Goal: Entertainment & Leisure: Consume media (video, audio)

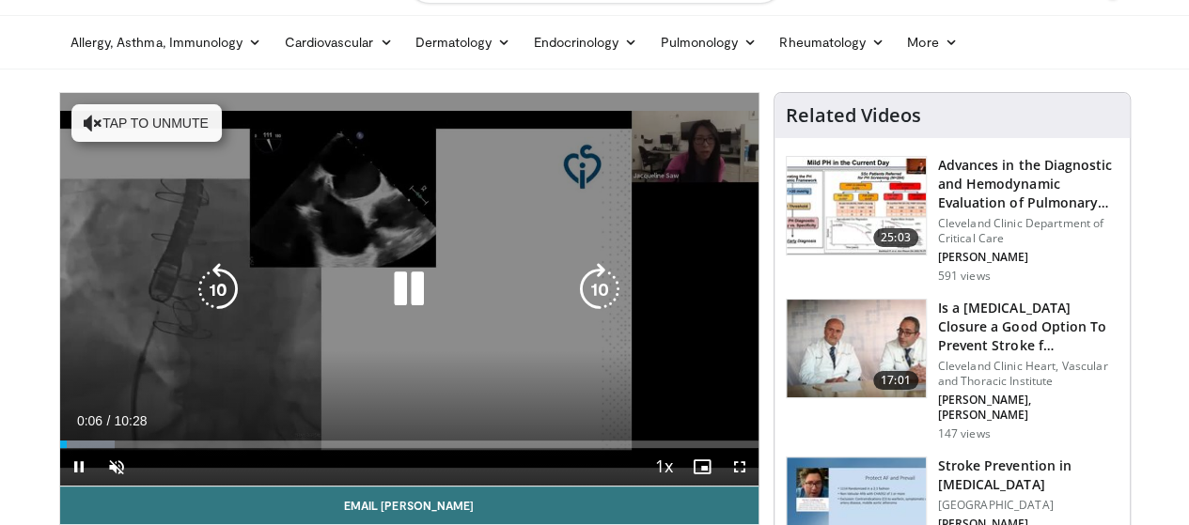
scroll to position [94, 0]
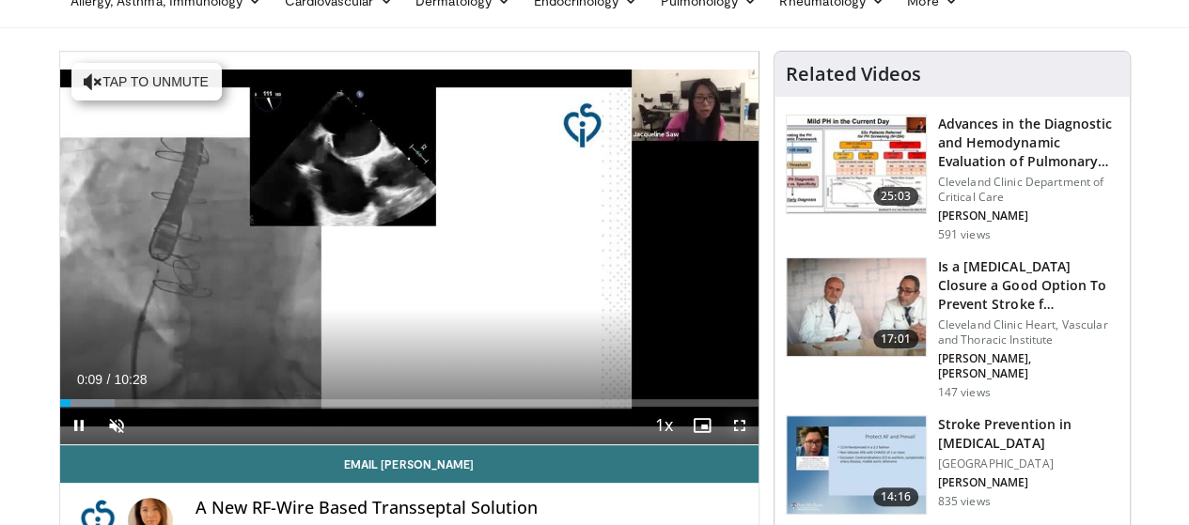
click at [758, 444] on span "Video Player" at bounding box center [740, 426] width 38 height 38
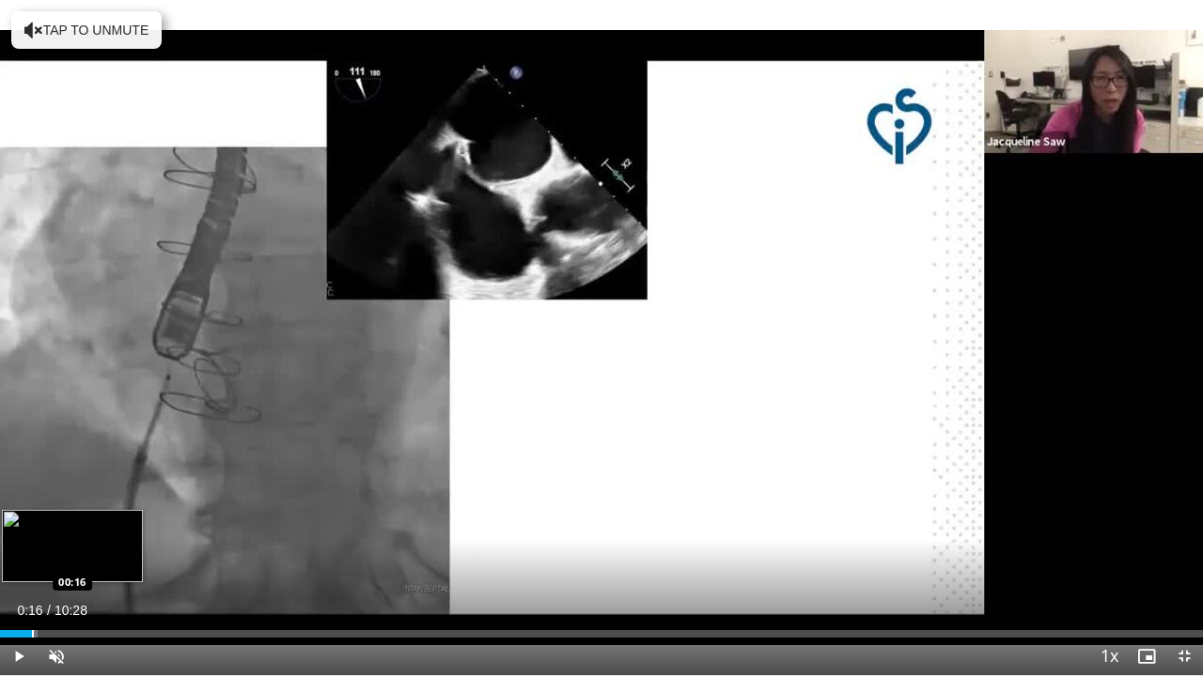
click at [32, 524] on div "Loaded : 3.15% 00:16 00:16" at bounding box center [601, 629] width 1203 height 18
click at [67, 524] on div "Progress Bar" at bounding box center [68, 634] width 2 height 8
click at [94, 524] on div "Progress Bar" at bounding box center [95, 634] width 2 height 8
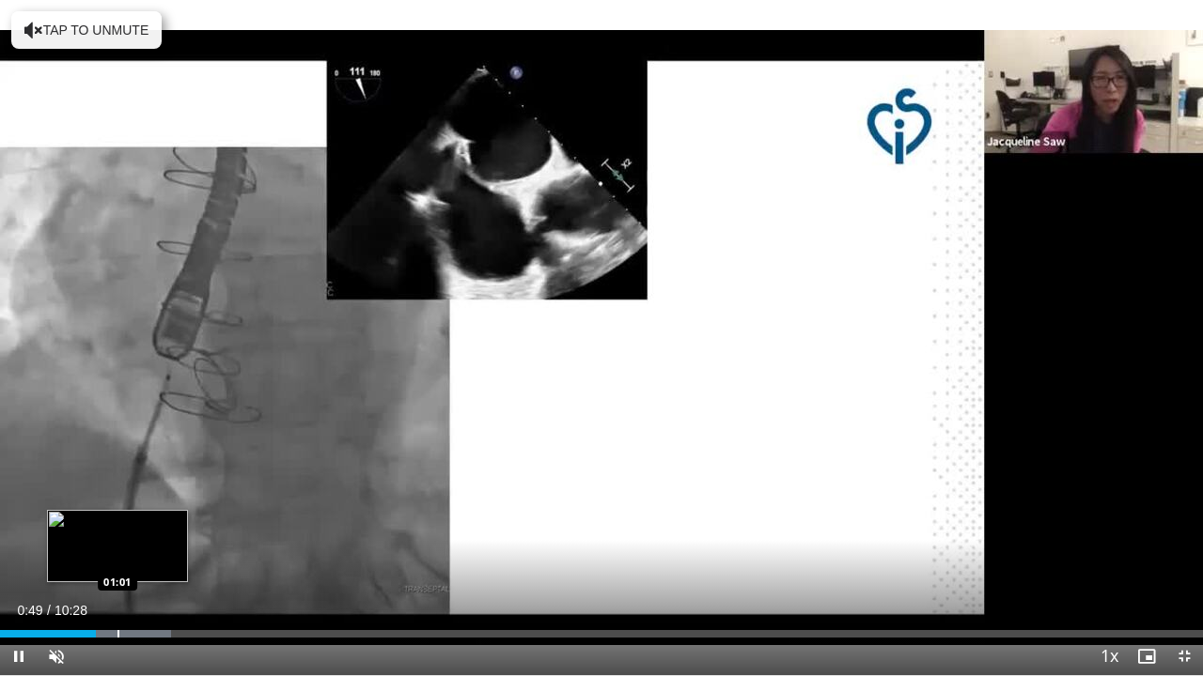
click at [117, 524] on div "Loaded : 14.20% 00:49 01:01" at bounding box center [601, 629] width 1203 height 18
click at [147, 524] on div "Loaded : 20.52% 01:16 01:16" at bounding box center [601, 629] width 1203 height 18
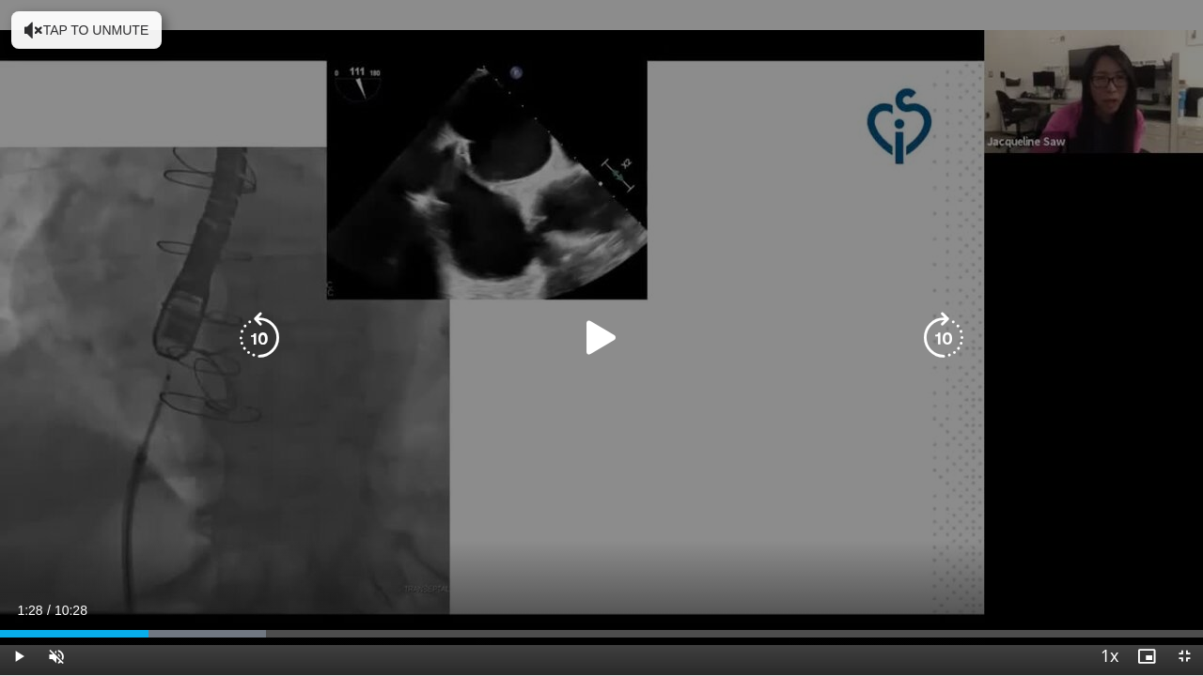
click at [169, 524] on div "Loaded : 22.10% 01:17 01:16" at bounding box center [601, 629] width 1203 height 18
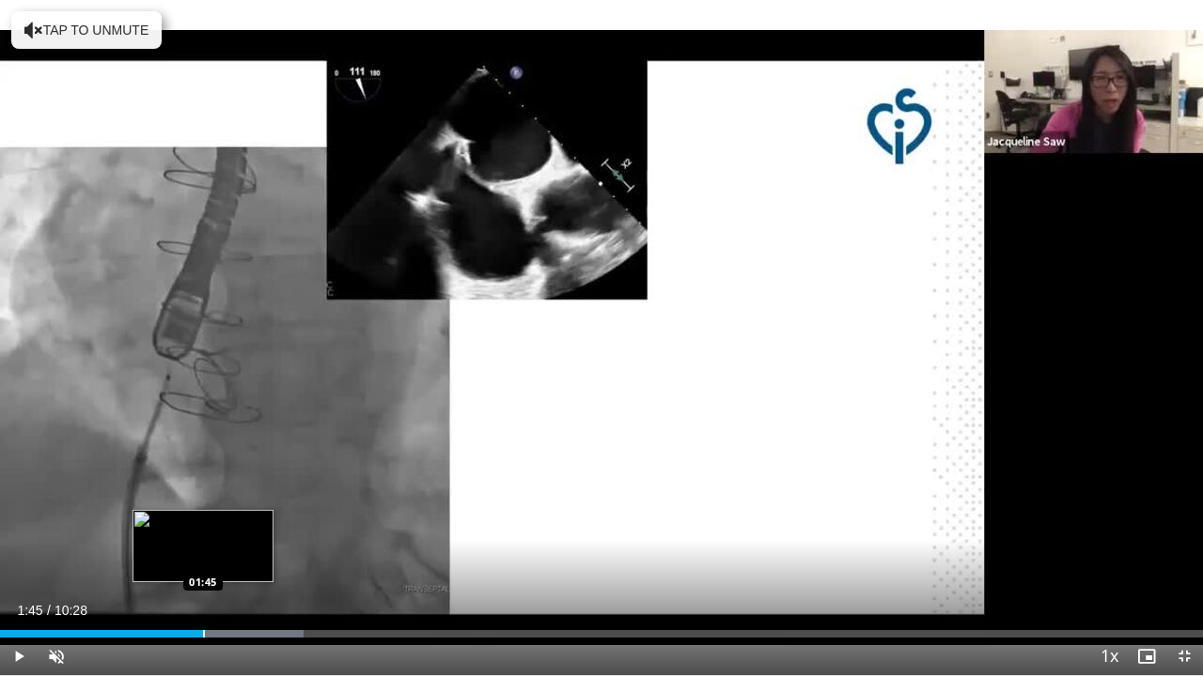
click at [203, 524] on div "Loaded : 25.26% 01:45 01:45" at bounding box center [601, 629] width 1203 height 18
click at [238, 524] on div "Progress Bar" at bounding box center [239, 634] width 2 height 8
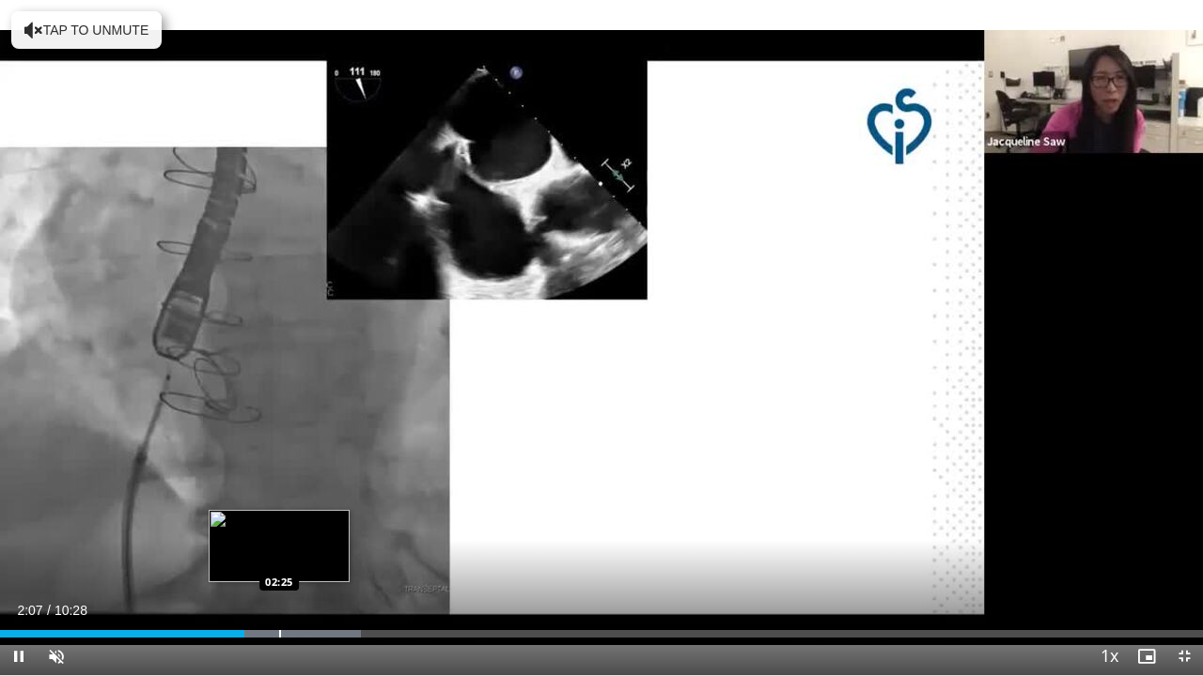
click at [279, 524] on div "Progress Bar" at bounding box center [280, 634] width 2 height 8
click at [301, 524] on div "Progress Bar" at bounding box center [302, 634] width 2 height 8
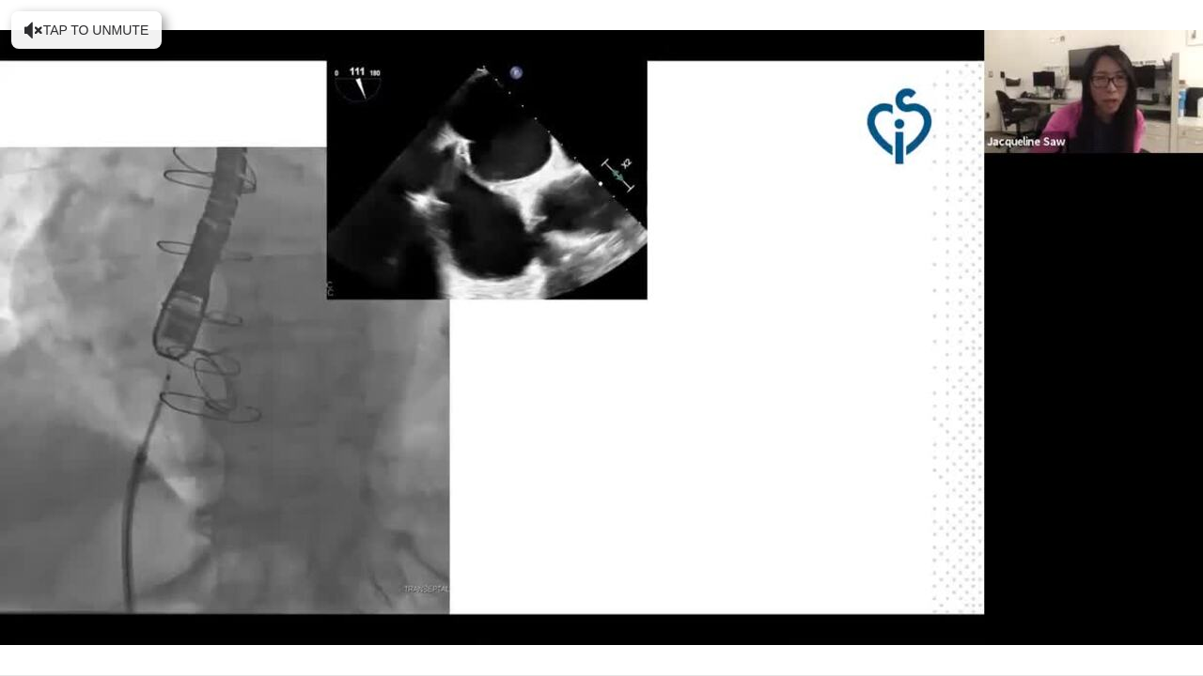
click at [322, 524] on div "10 seconds Tap to unmute" at bounding box center [601, 338] width 1203 height 676
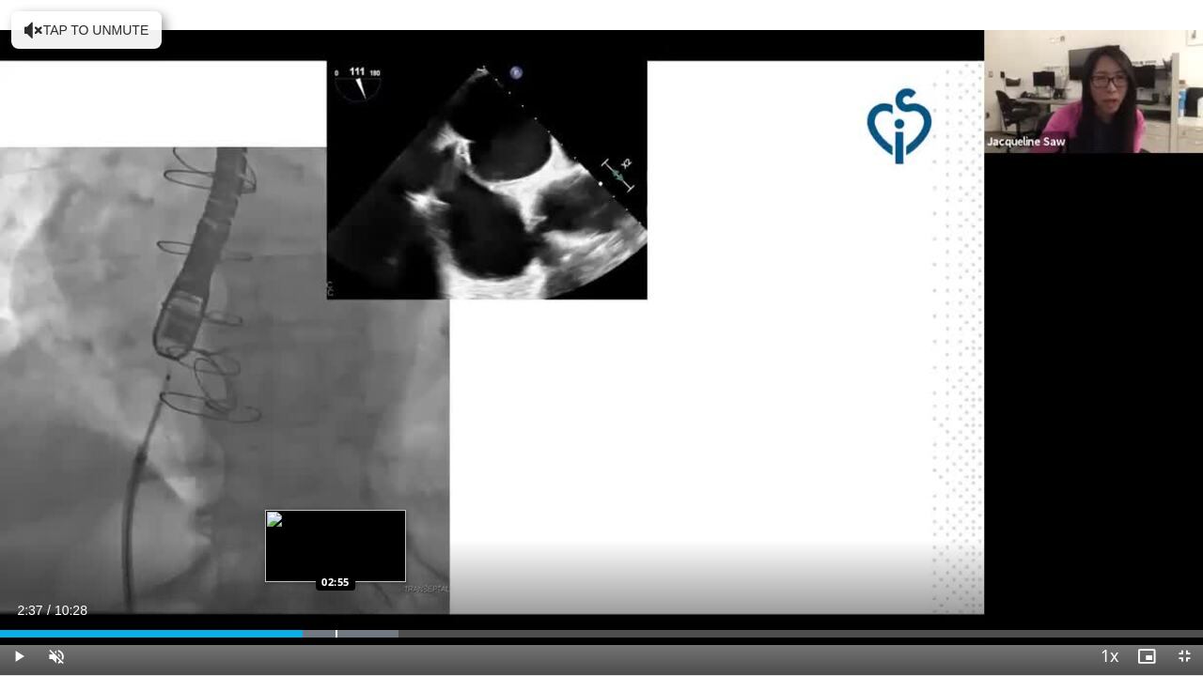
click at [335, 524] on div "Loaded : 33.16% 02:37 02:55" at bounding box center [601, 629] width 1203 height 18
click at [366, 524] on div "Loaded : 37.90% 03:11 03:11" at bounding box center [601, 629] width 1203 height 18
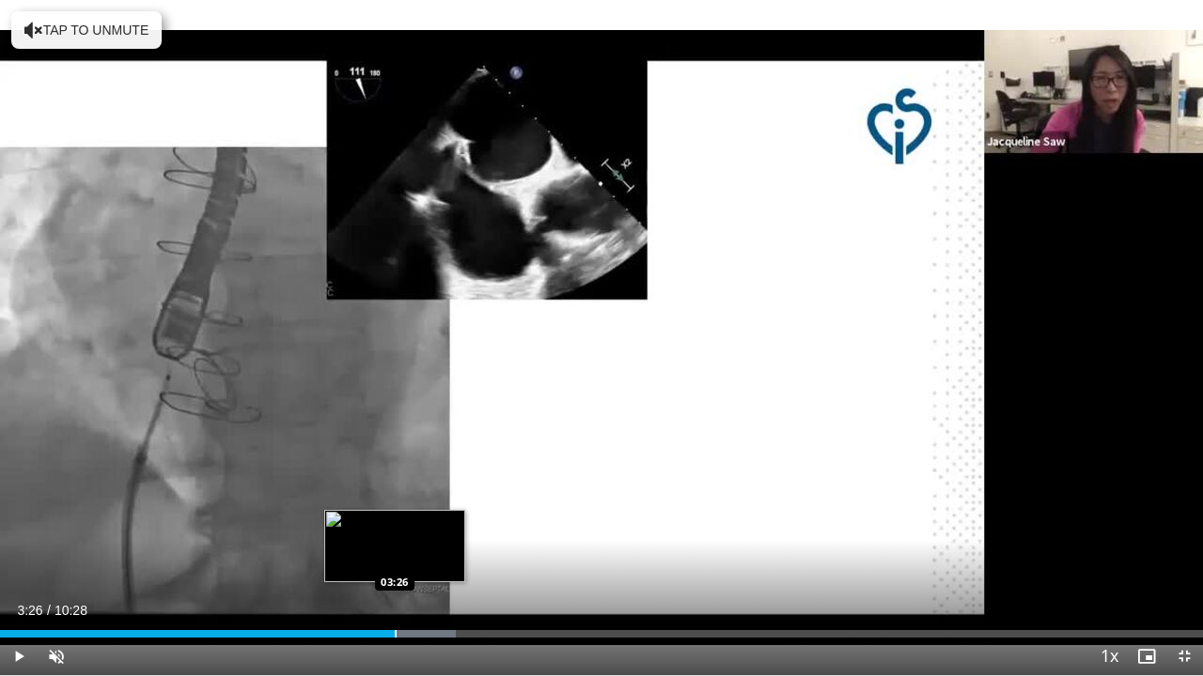
click at [395, 524] on div "Loaded : 37.90% 03:26 03:26" at bounding box center [601, 629] width 1203 height 18
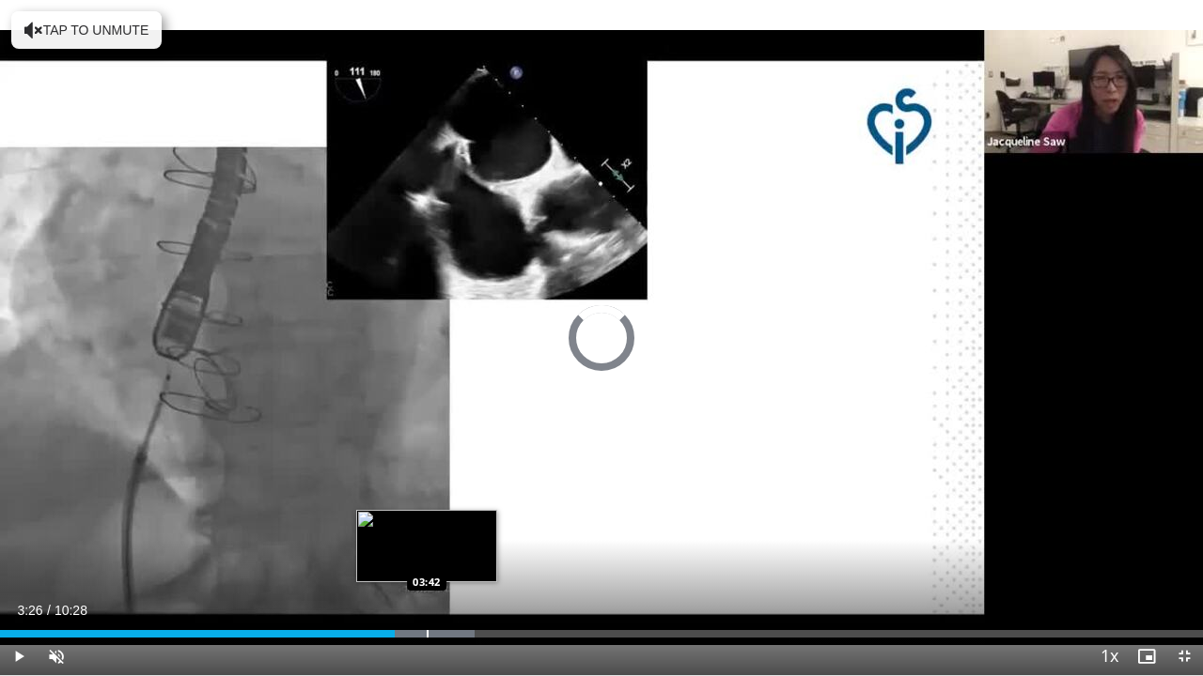
click at [427, 524] on div "Loaded : 39.48% 03:26 03:42" at bounding box center [601, 629] width 1203 height 18
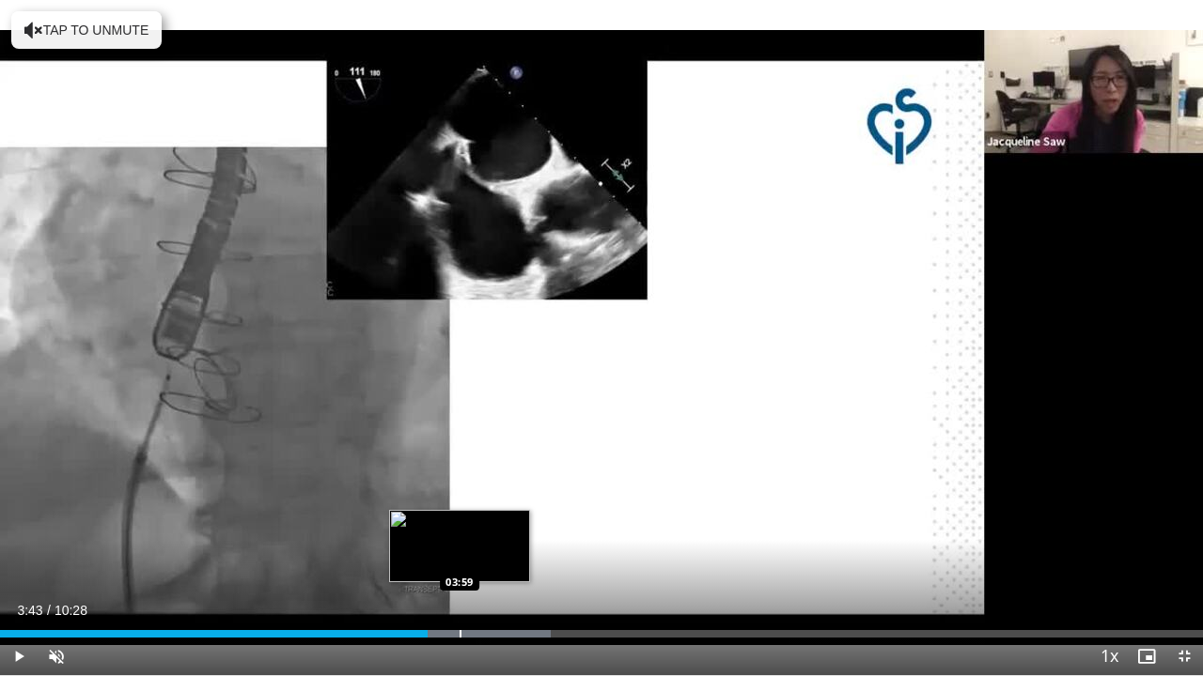
click at [459, 524] on div "Loaded : 45.80% 03:43 03:59" at bounding box center [601, 629] width 1203 height 18
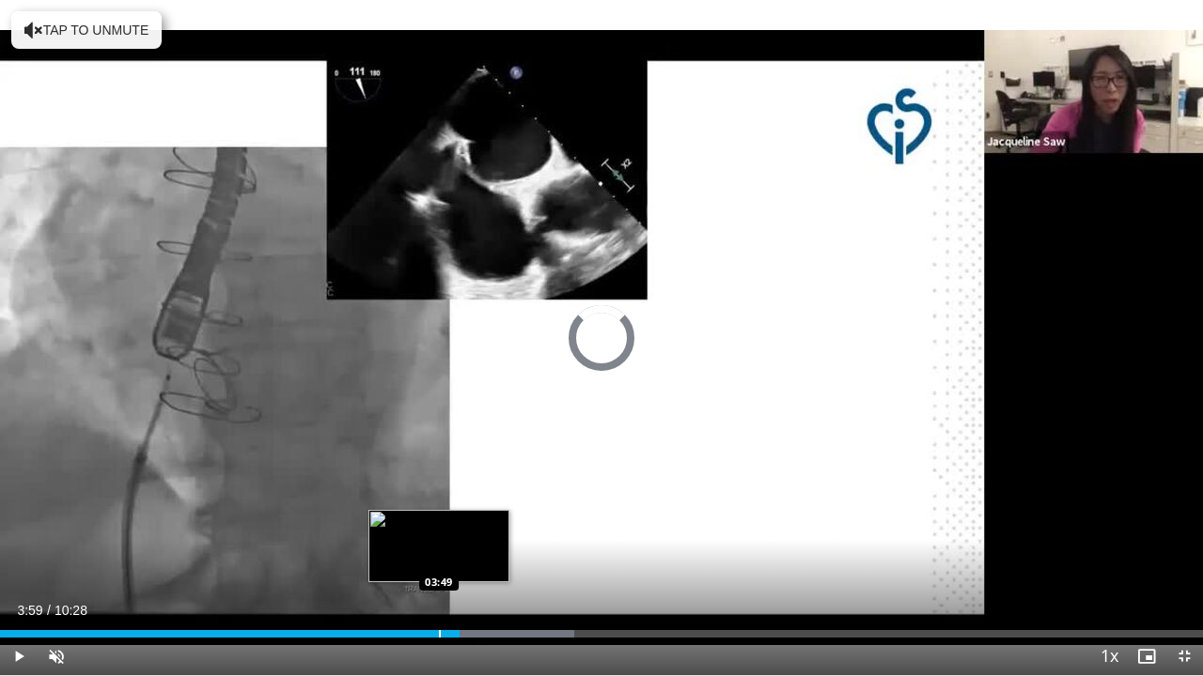
click at [439, 524] on div "Progress Bar" at bounding box center [440, 634] width 2 height 8
click at [422, 524] on div "Progress Bar" at bounding box center [423, 634] width 2 height 8
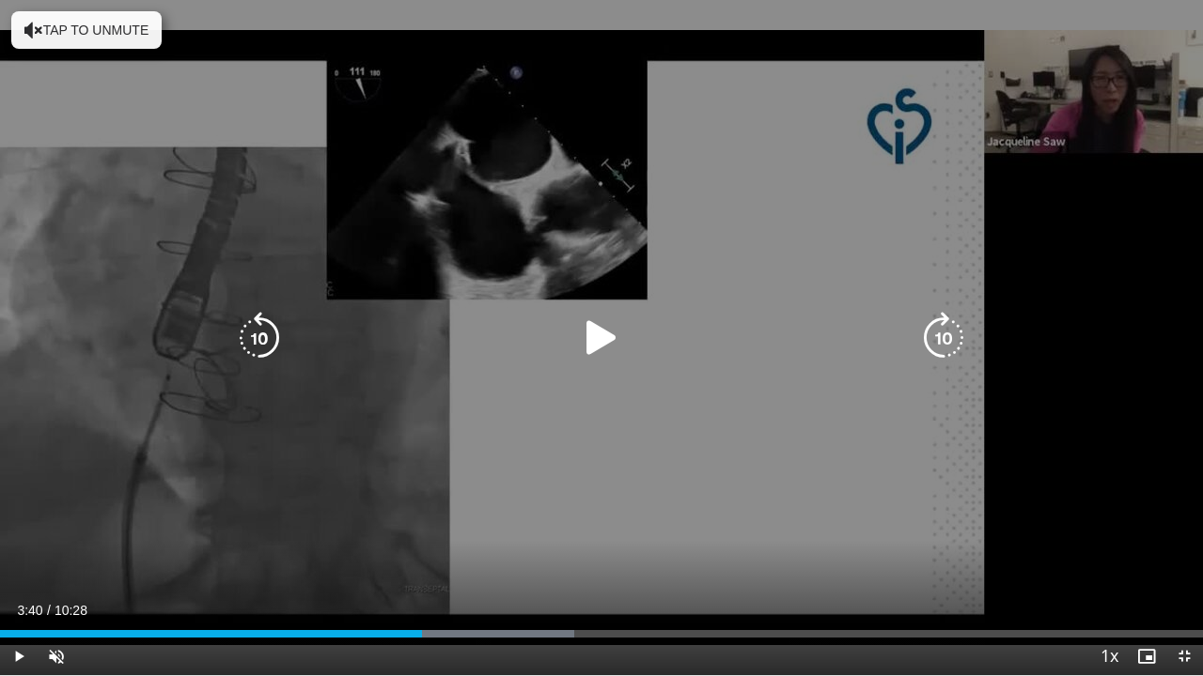
click at [614, 346] on icon "Video Player" at bounding box center [601, 338] width 53 height 53
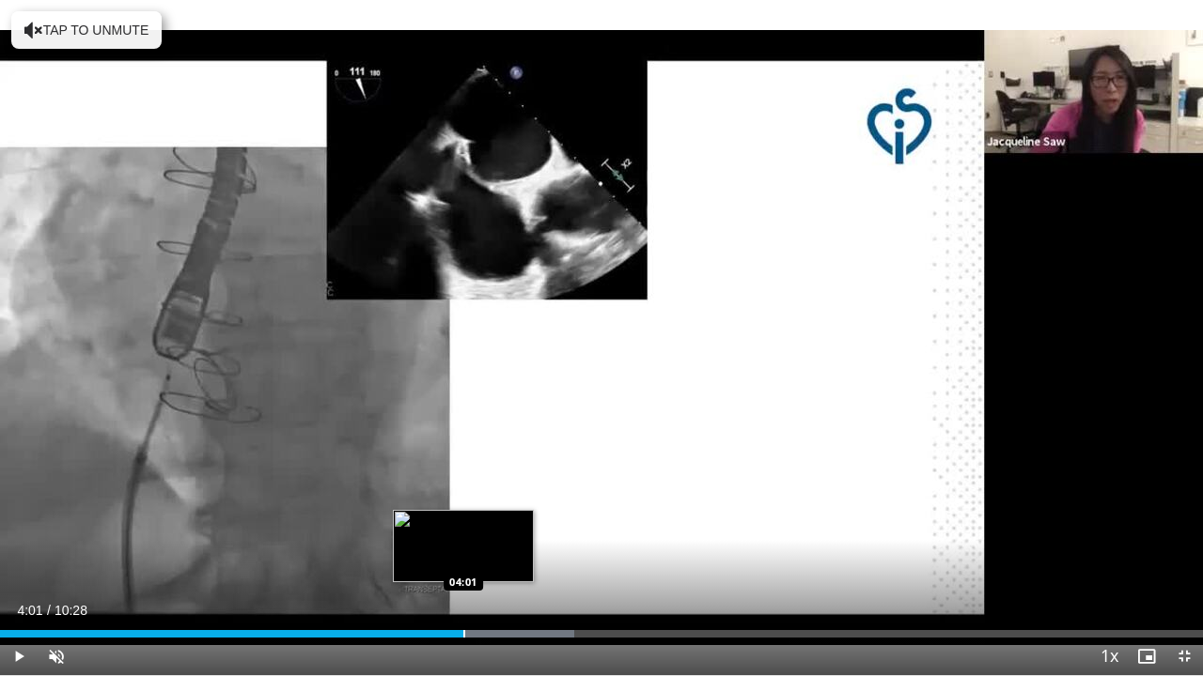
click at [462, 524] on div "Loaded : 47.77% 04:01 04:01" at bounding box center [601, 629] width 1203 height 18
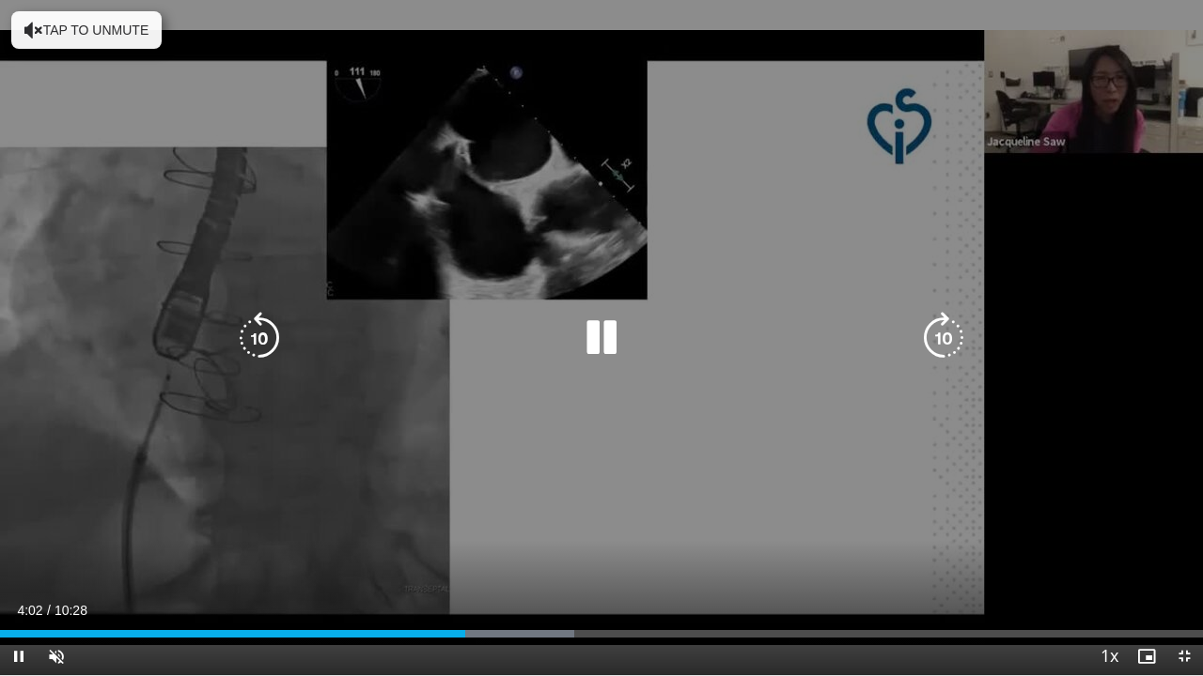
click at [440, 524] on div "Loaded : 47.77% 04:03 04:01" at bounding box center [601, 634] width 1203 height 8
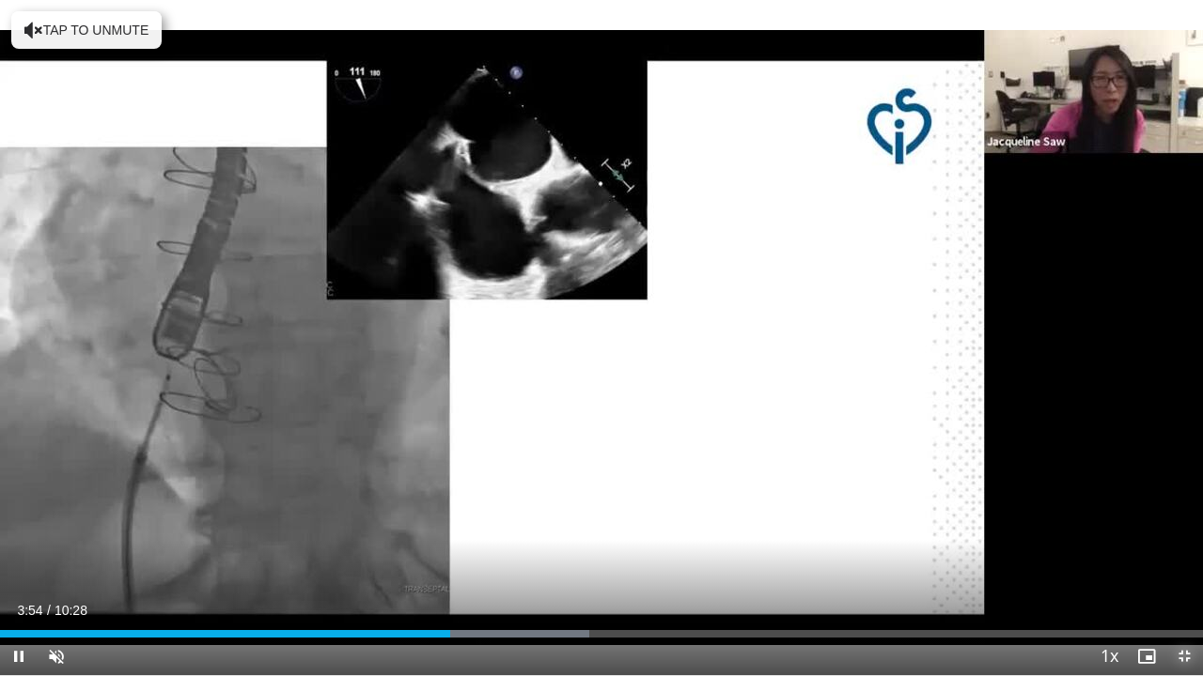
click at [1177, 524] on span "Video Player" at bounding box center [1184, 657] width 38 height 38
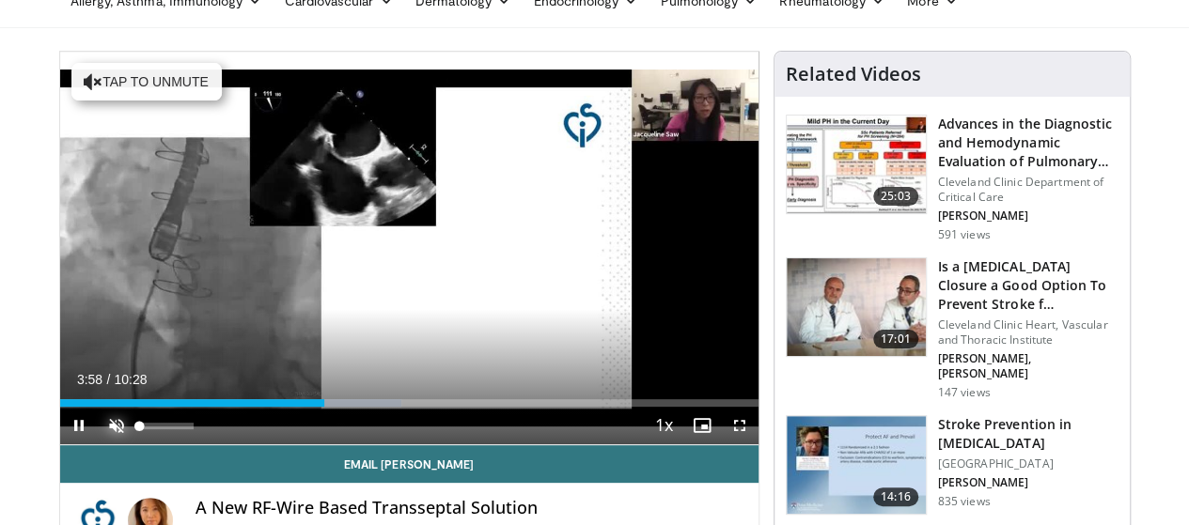
click at [98, 444] on span "Video Player" at bounding box center [117, 426] width 38 height 38
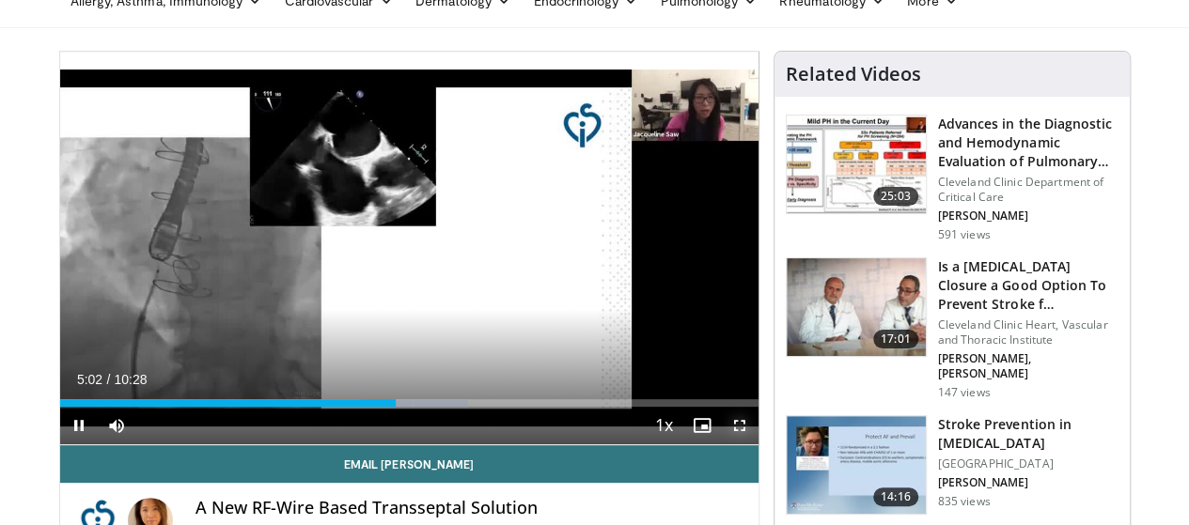
click at [757, 444] on span "Video Player" at bounding box center [740, 426] width 38 height 38
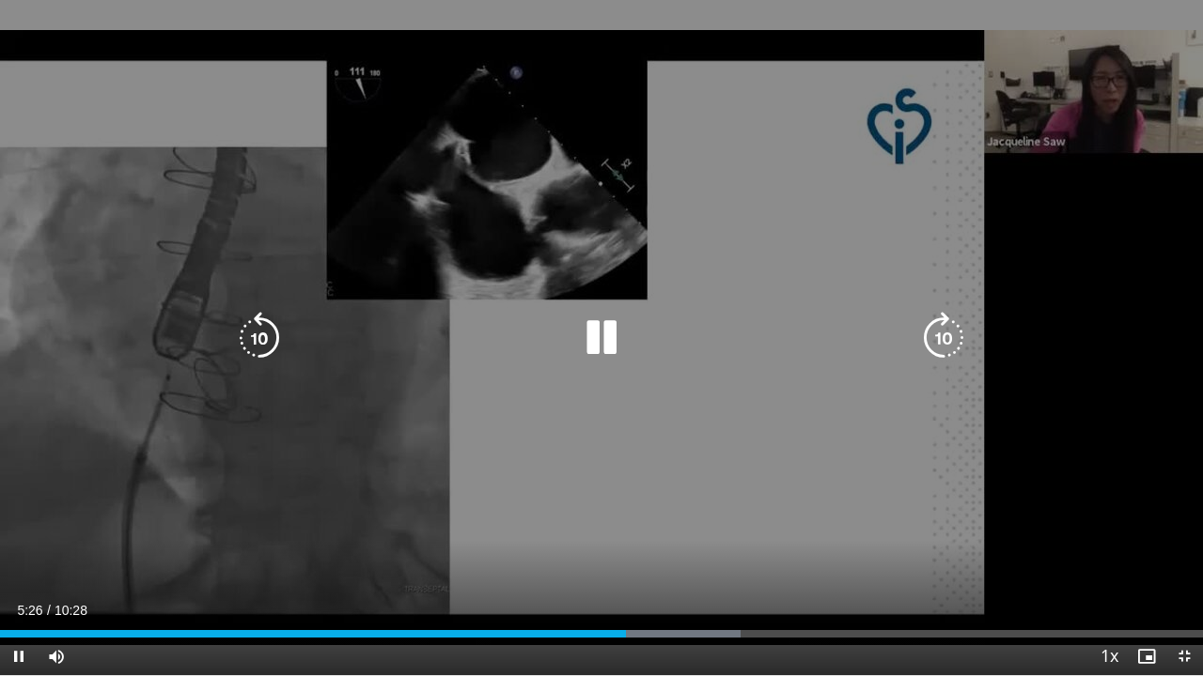
click at [602, 334] on icon "Video Player" at bounding box center [601, 338] width 53 height 53
